Goal: Information Seeking & Learning: Learn about a topic

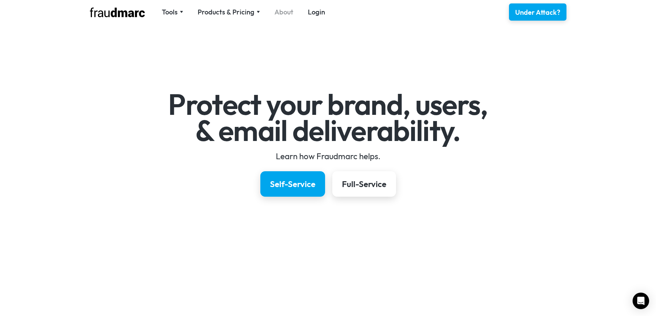
click at [284, 14] on link "About" at bounding box center [283, 12] width 19 height 10
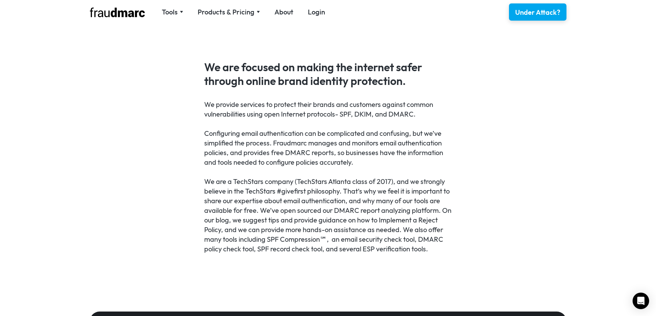
scroll to position [291, 0]
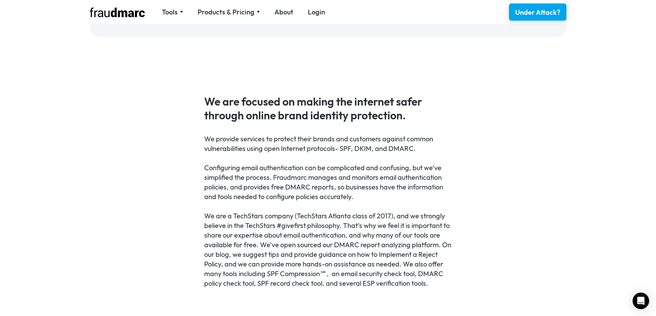
click at [231, 165] on div "We provide services to protect their brands and customers against common vulner…" at bounding box center [327, 211] width 247 height 154
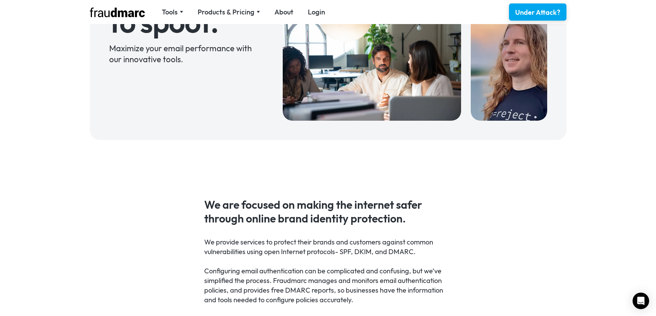
scroll to position [84, 0]
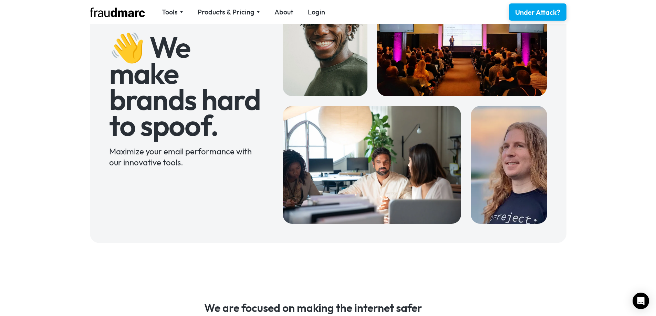
click at [124, 18] on div "Tools SPF Record Check Inspect any domain's SPF record and learn how to fix it …" at bounding box center [328, 12] width 496 height 24
click at [131, 13] on img at bounding box center [117, 13] width 55 height 10
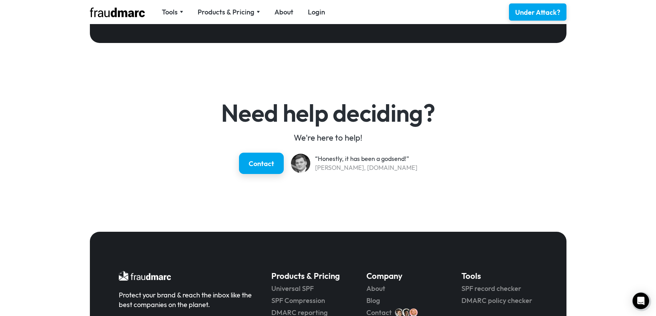
scroll to position [1021, 0]
